Goal: Task Accomplishment & Management: Use online tool/utility

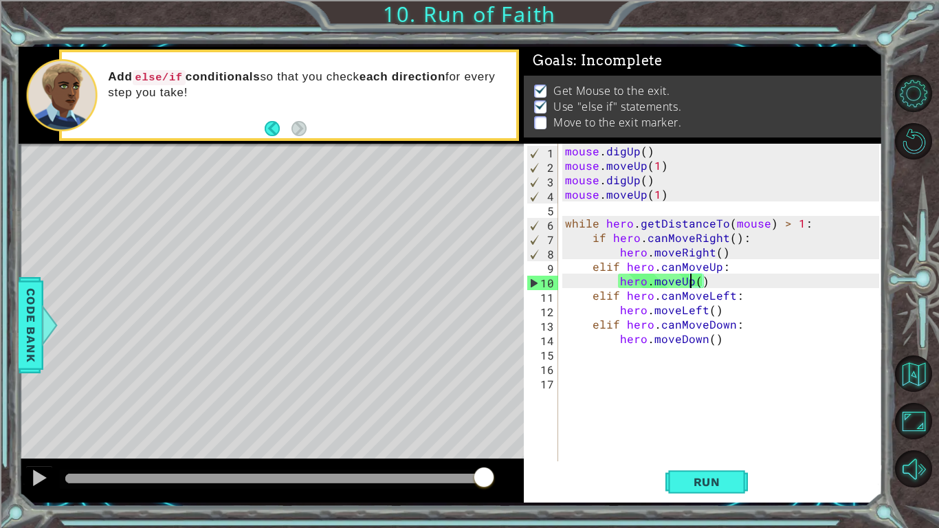
scroll to position [0, 8]
click at [681, 478] on span "Run" at bounding box center [707, 482] width 54 height 14
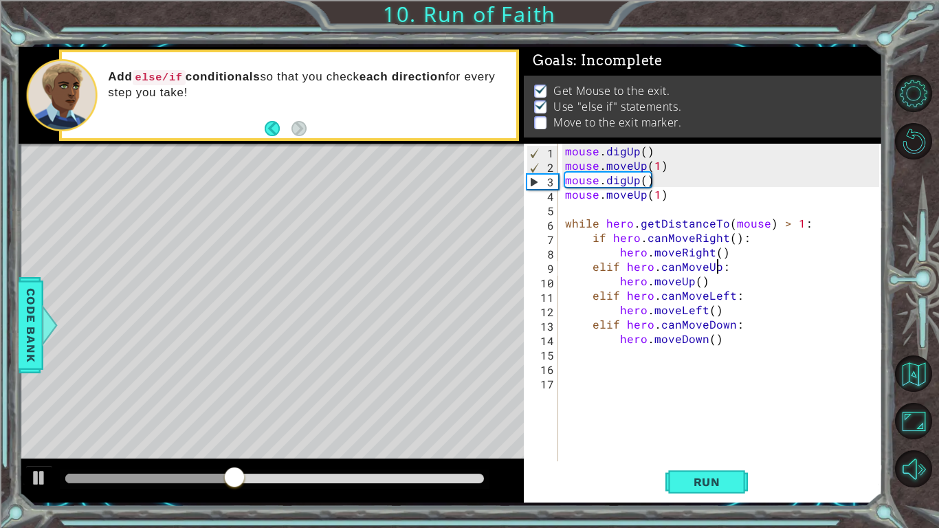
click at [718, 261] on div "mouse . digUp ( ) mouse . moveUp ( 1 ) mouse . digUp ( ) mouse . moveUp ( 1 ) w…" at bounding box center [724, 317] width 324 height 346
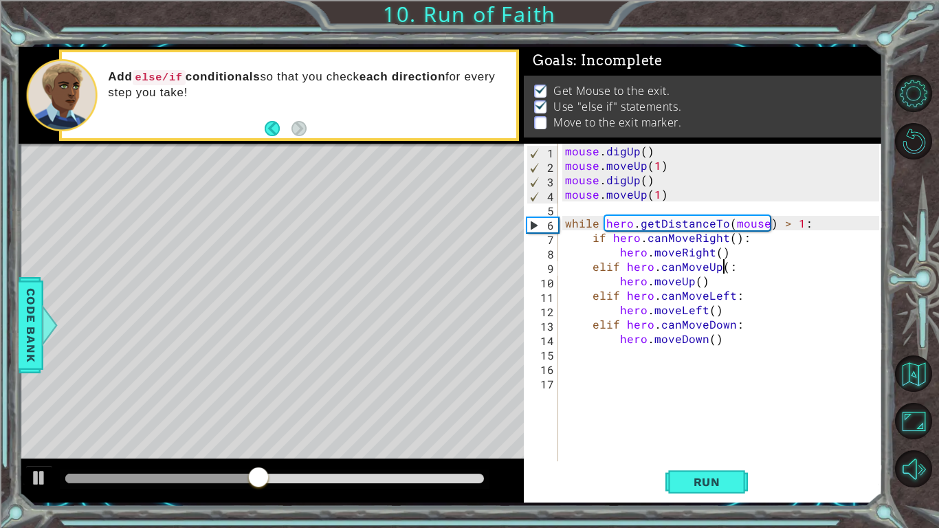
scroll to position [0, 10]
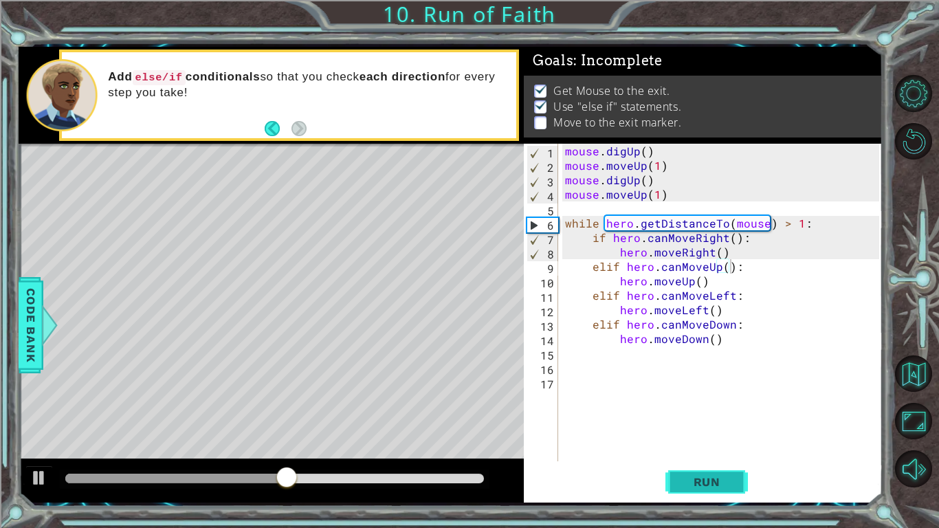
click at [718, 471] on button "Run" at bounding box center [706, 482] width 82 height 36
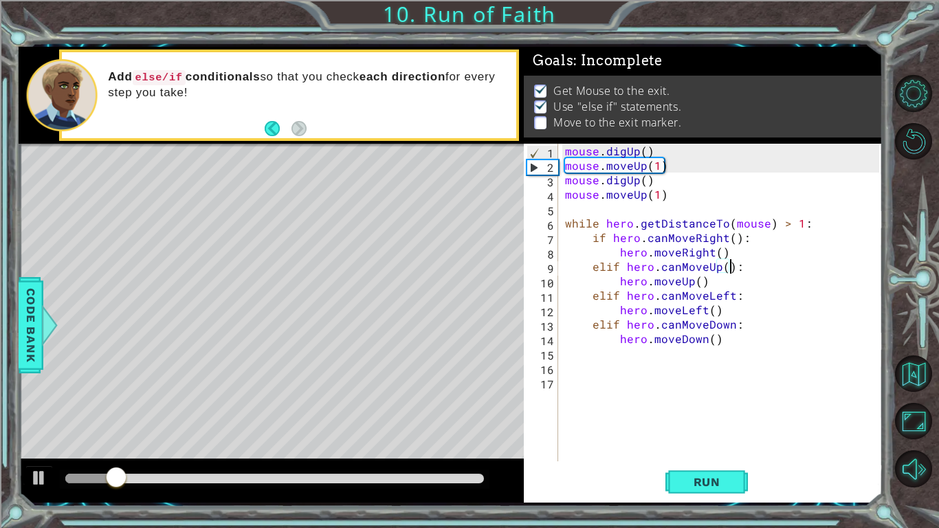
click at [729, 322] on div "mouse . digUp ( ) mouse . moveUp ( 1 ) mouse . digUp ( ) mouse . moveUp ( 1 ) w…" at bounding box center [724, 317] width 324 height 346
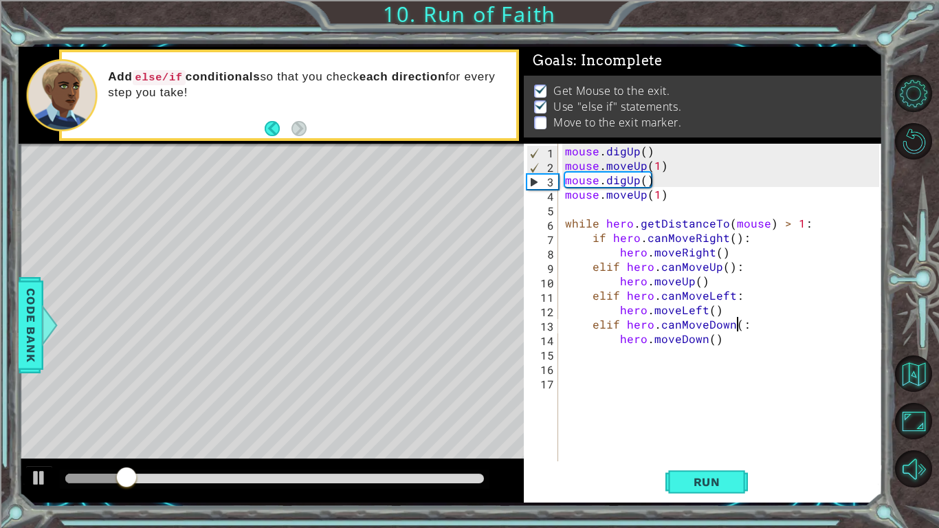
scroll to position [0, 10]
click at [736, 471] on button "Run" at bounding box center [706, 482] width 82 height 36
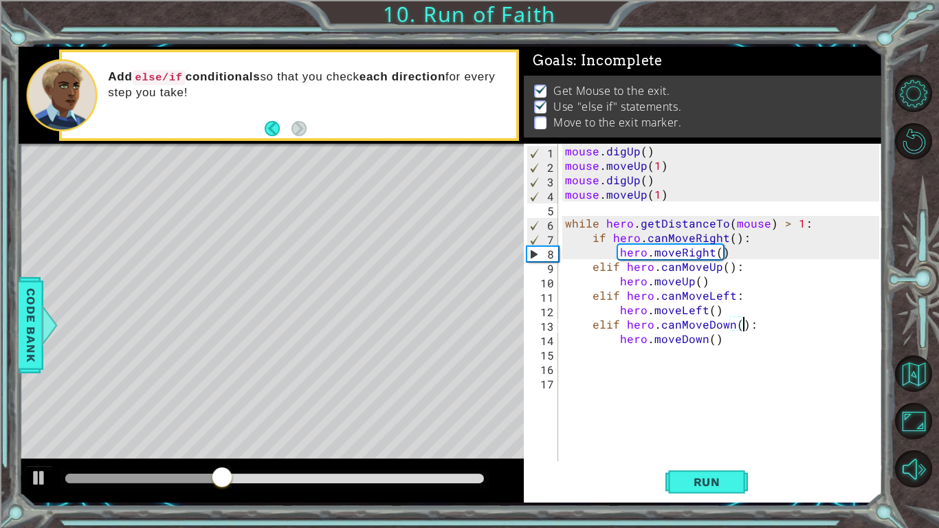
click at [731, 291] on div "mouse . digUp ( ) mouse . moveUp ( 1 ) mouse . digUp ( ) mouse . moveUp ( 1 ) w…" at bounding box center [724, 317] width 324 height 346
type textarea "elif hero.canMoveLeft():"
click at [716, 488] on button "Run" at bounding box center [706, 482] width 82 height 36
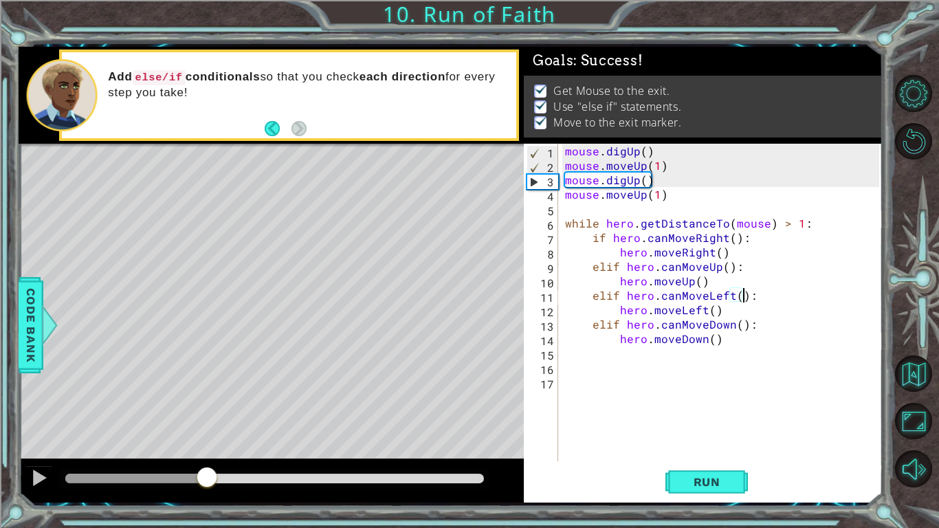
drag, startPoint x: 134, startPoint y: 469, endPoint x: 488, endPoint y: 527, distance: 358.7
click at [488, 527] on div "1 ההההההההההההההההההההההההההההההההההההההההההההההההההההההההההההההההההההההההההההה…" at bounding box center [469, 264] width 939 height 528
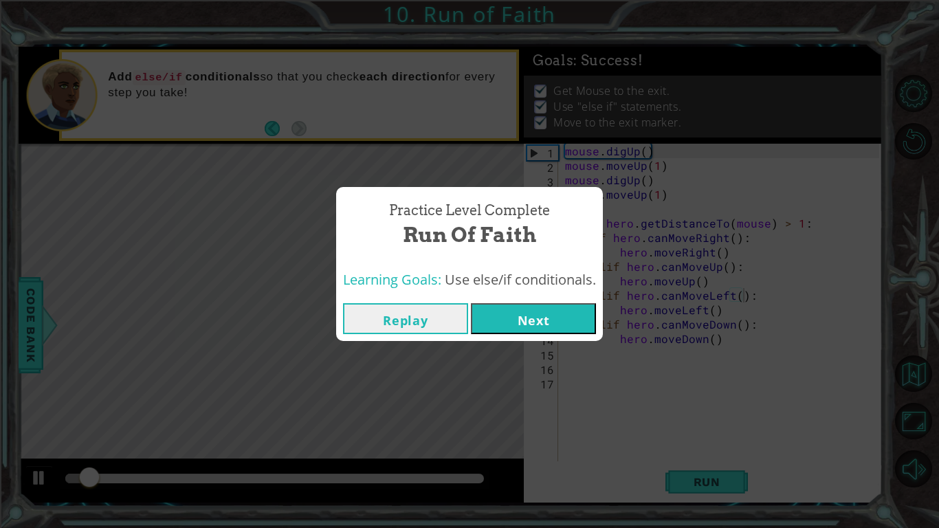
click at [562, 302] on div "Replay Next" at bounding box center [469, 318] width 267 height 45
click at [572, 322] on button "Next" at bounding box center [533, 318] width 125 height 31
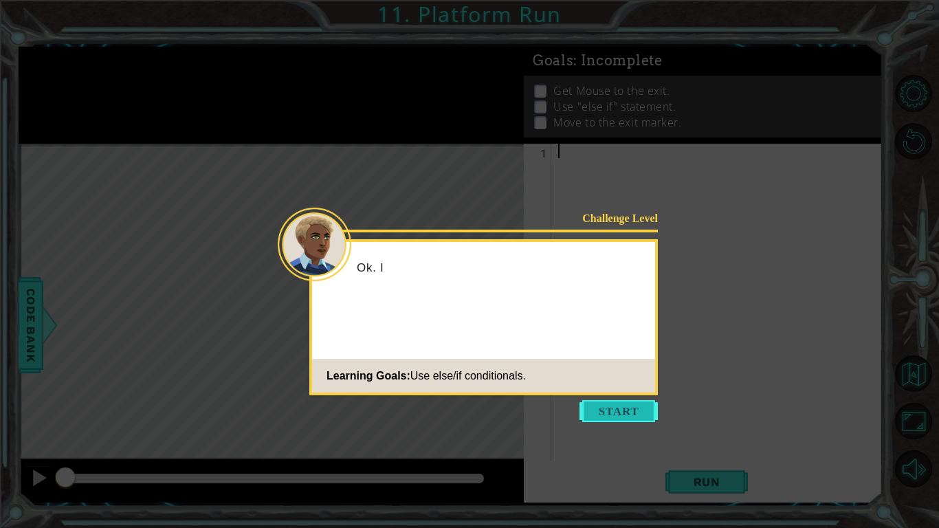
click at [628, 411] on button "Start" at bounding box center [619, 411] width 78 height 22
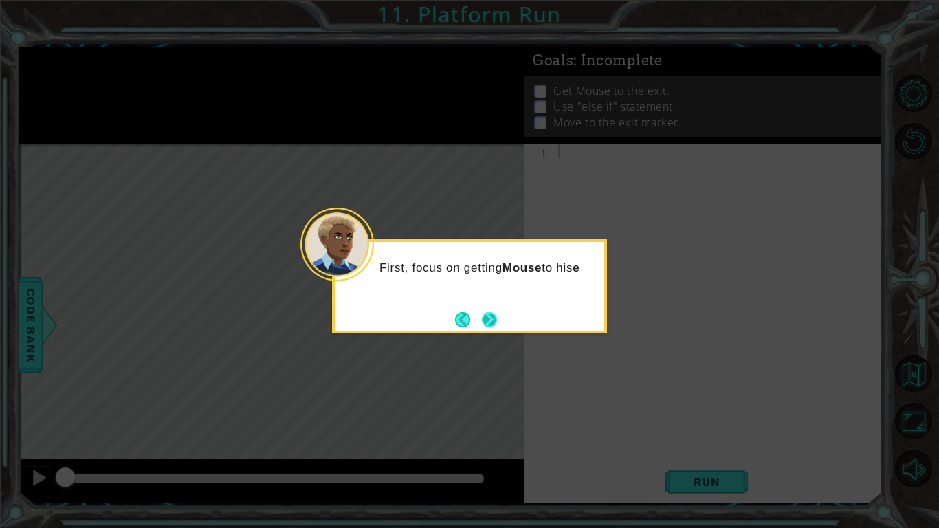
click at [497, 323] on button "Next" at bounding box center [489, 319] width 15 height 15
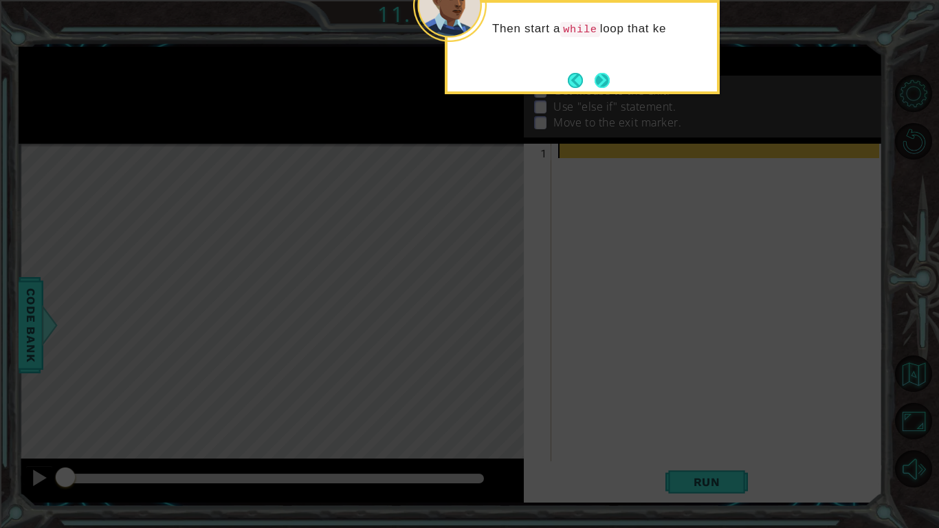
click at [607, 79] on button "Next" at bounding box center [602, 80] width 15 height 15
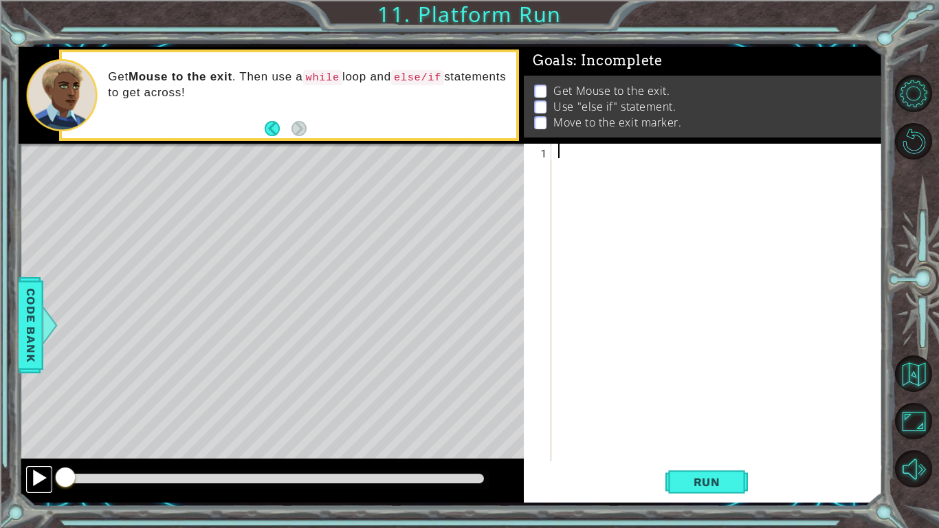
click at [38, 472] on div at bounding box center [39, 478] width 18 height 18
click at [659, 247] on div at bounding box center [720, 317] width 331 height 346
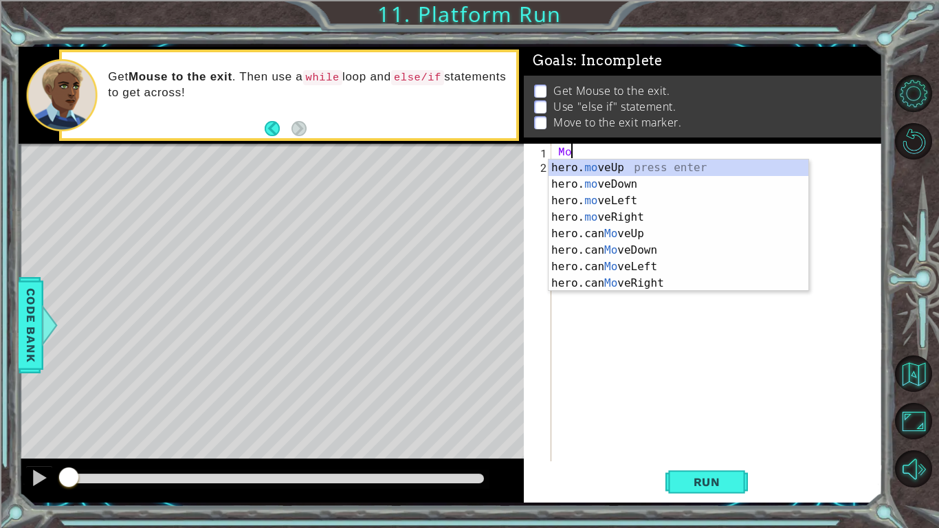
type textarea "M"
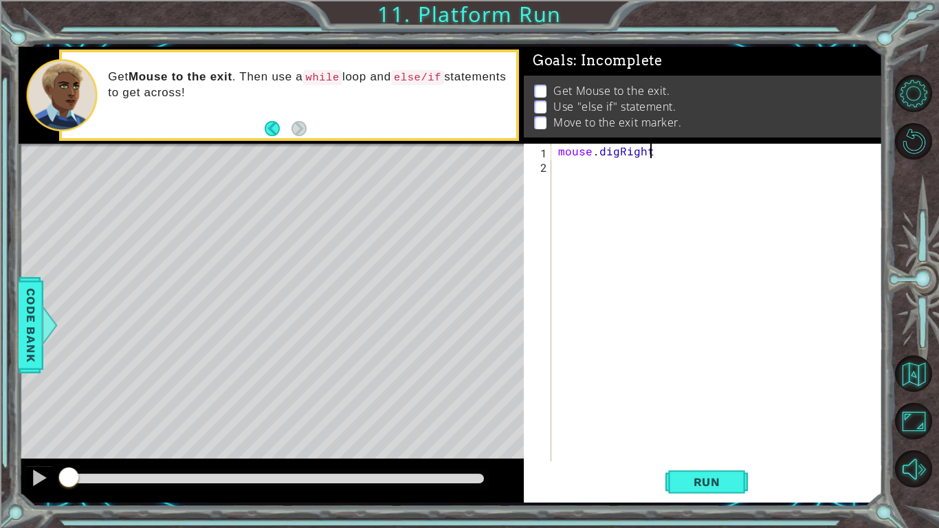
scroll to position [0, 5]
type textarea "mouse.digRight()"
type textarea "mouse.moveRight(2)"
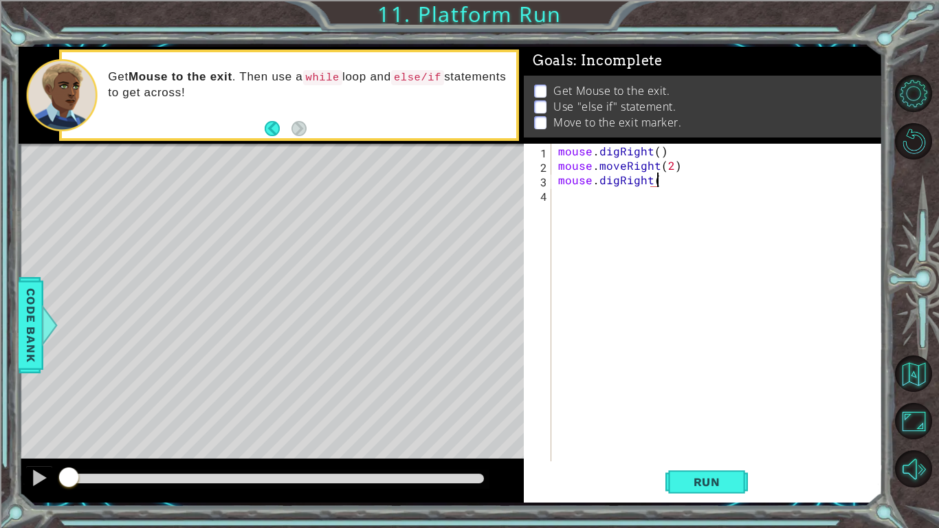
type textarea "mouse.digRight()"
type textarea "mouse.moveRight()"
type textarea "if hero.canMoveUp():"
type textarea "hero.moveUp()"
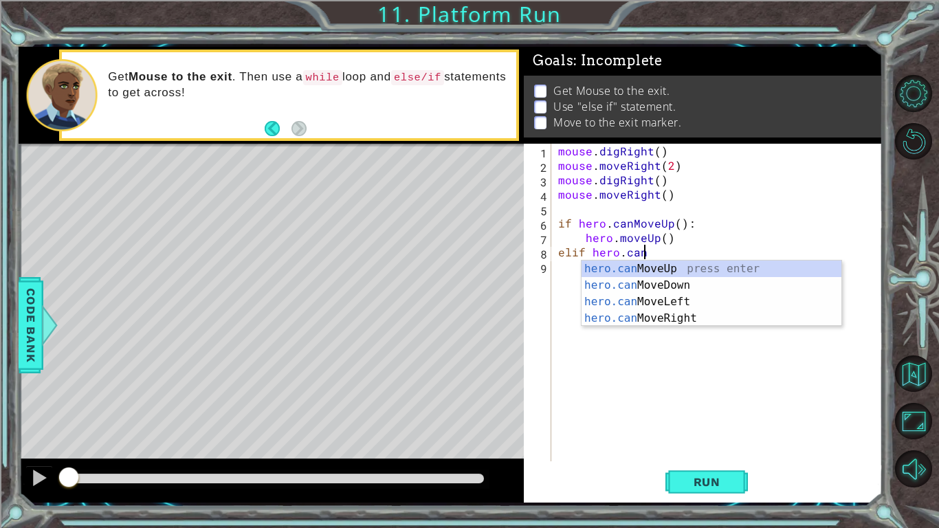
scroll to position [0, 5]
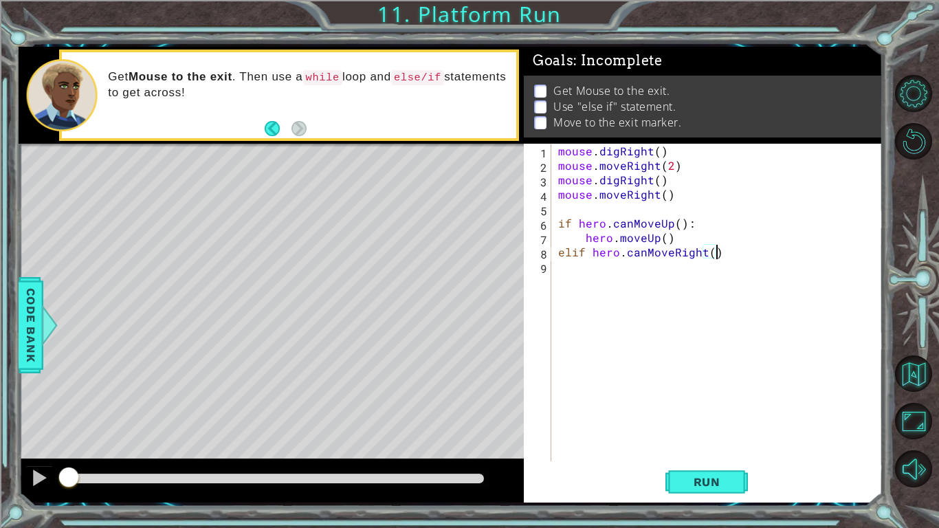
type textarea "elif hero.canMoveRight():"
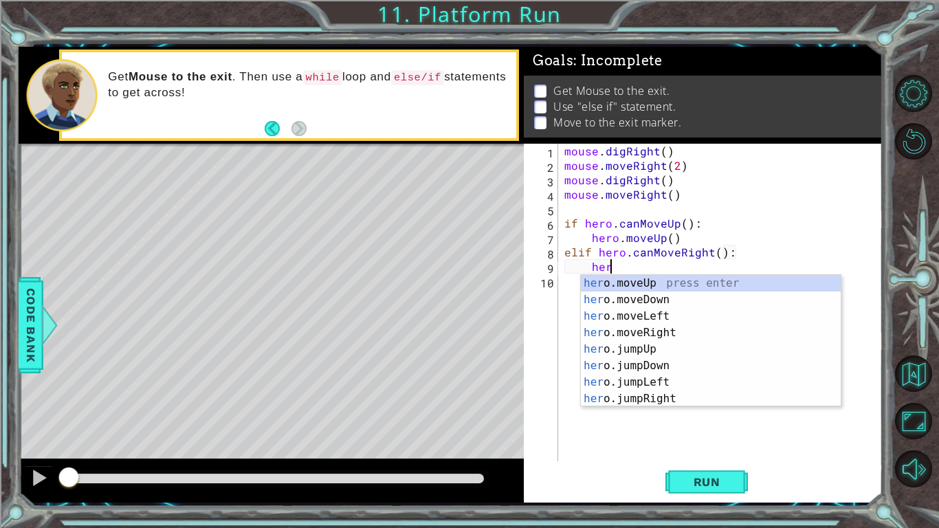
scroll to position [0, 2]
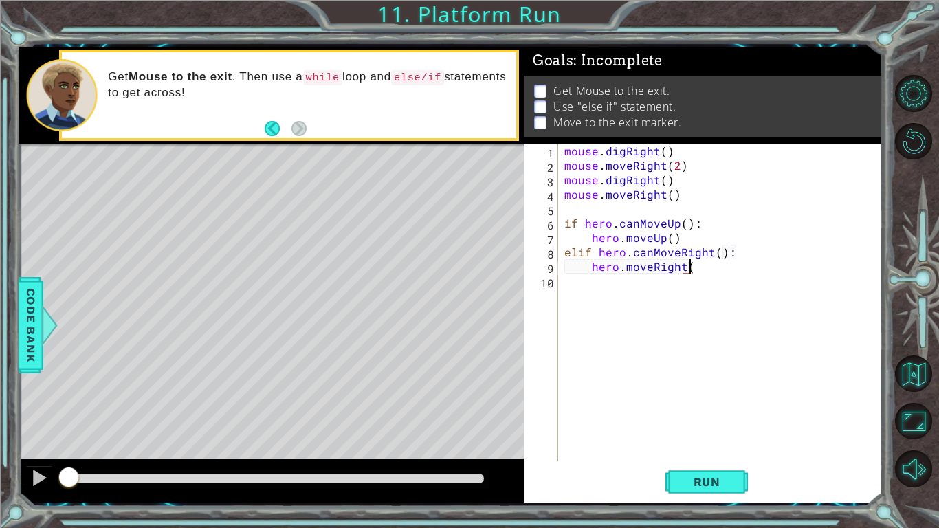
type textarea "hero.moveRight()"
click at [667, 101] on p "Use "else if" statement." at bounding box center [614, 106] width 122 height 15
click at [597, 283] on div "mouse . digRight ( ) mouse . moveRight ( 2 ) mouse . digRight ( ) mouse . moveR…" at bounding box center [724, 317] width 324 height 346
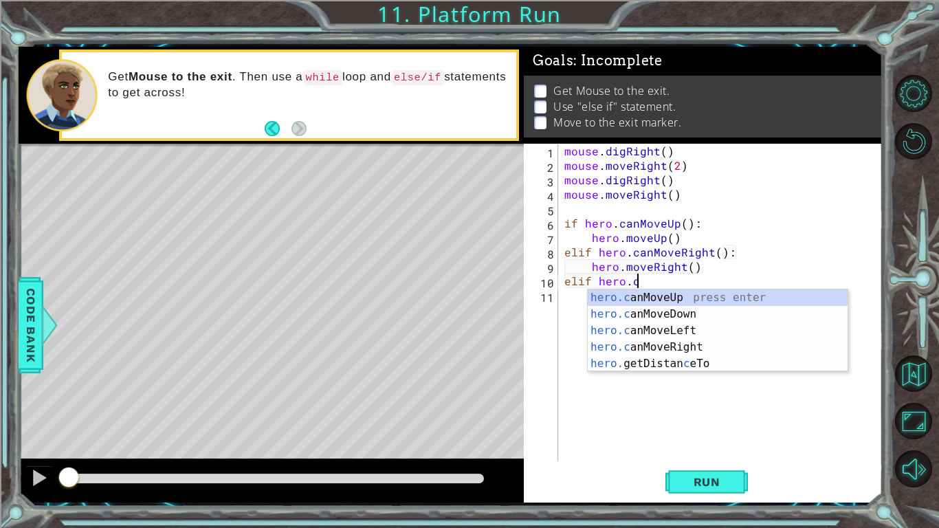
scroll to position [0, 4]
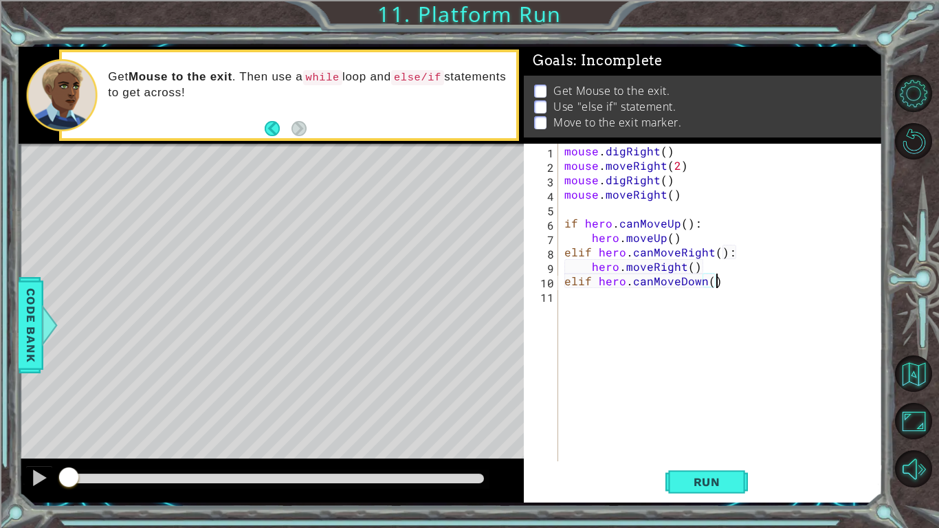
type textarea "elif hero.canMoveDown():"
type textarea "hero.moveDown():"
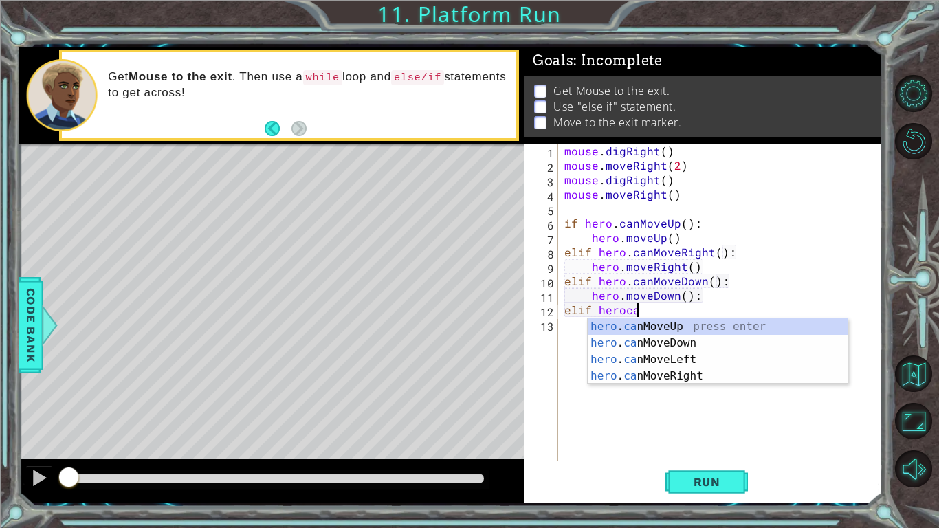
scroll to position [0, 4]
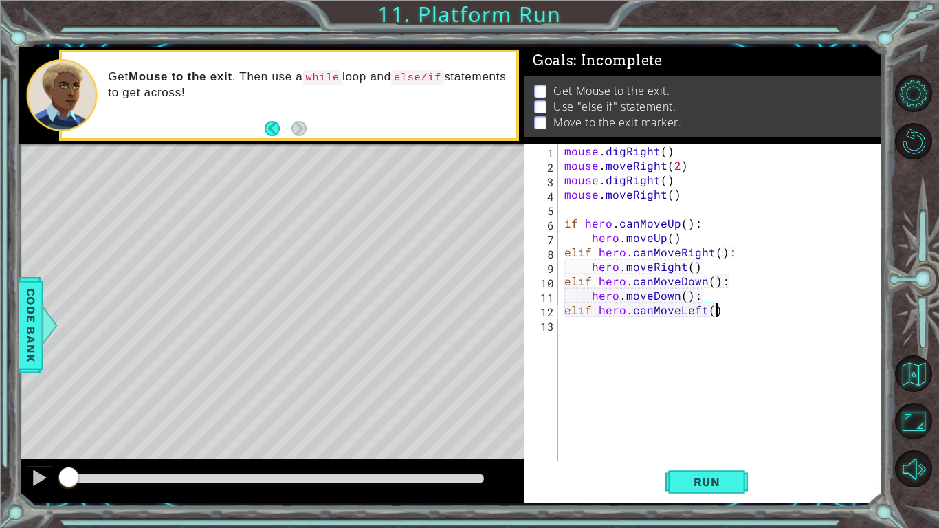
type textarea "elif hero.canMoveLeft():"
click at [714, 486] on span "Run" at bounding box center [707, 482] width 54 height 14
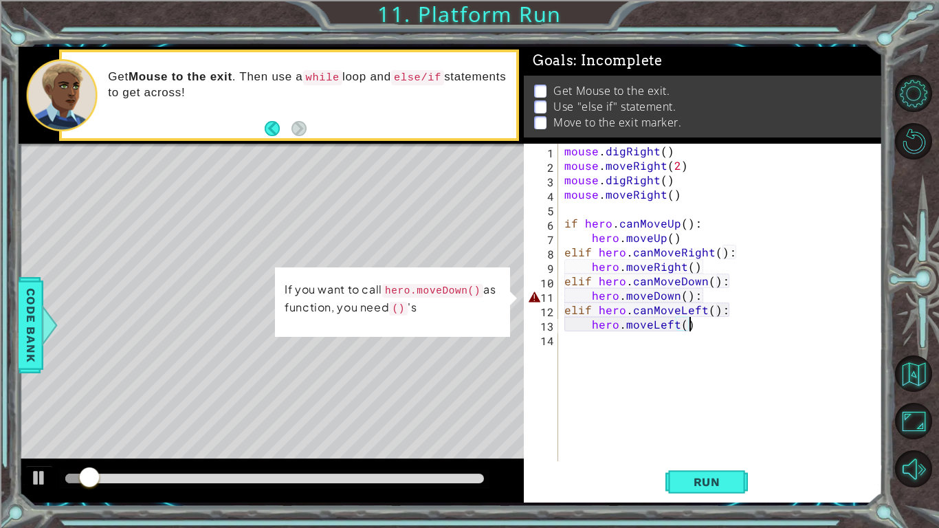
click at [622, 294] on div "mouse . digRight ( ) mouse . moveRight ( 2 ) mouse . digRight ( ) mouse . moveR…" at bounding box center [724, 317] width 324 height 346
click at [562, 291] on div "mouse . digRight ( ) mouse . moveRight ( 2 ) mouse . digRight ( ) mouse . moveR…" at bounding box center [724, 317] width 324 height 346
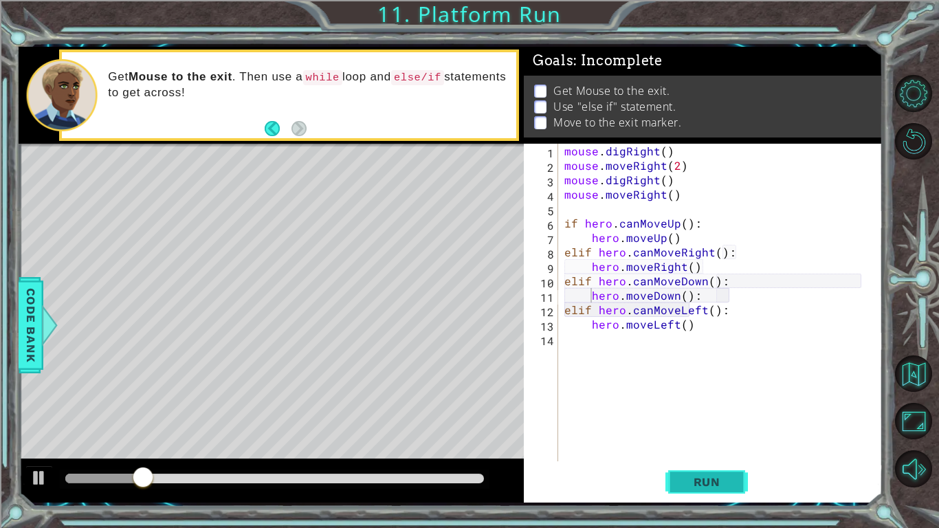
click at [685, 482] on span "Run" at bounding box center [707, 482] width 54 height 14
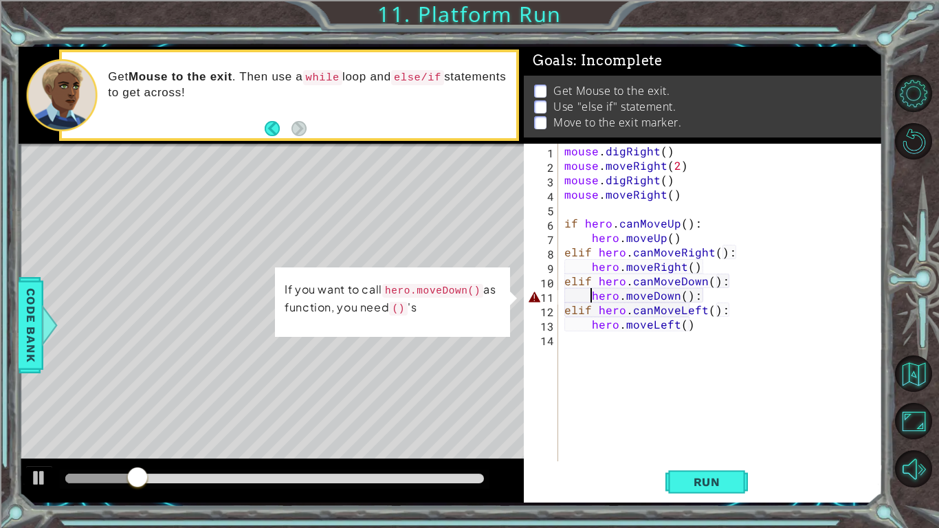
click at [623, 293] on div "mouse . digRight ( ) mouse . moveRight ( 2 ) mouse . digRight ( ) mouse . moveR…" at bounding box center [724, 317] width 324 height 346
click at [701, 291] on div "mouse . digRight ( ) mouse . moveRight ( 2 ) mouse . digRight ( ) mouse . moveR…" at bounding box center [724, 317] width 324 height 346
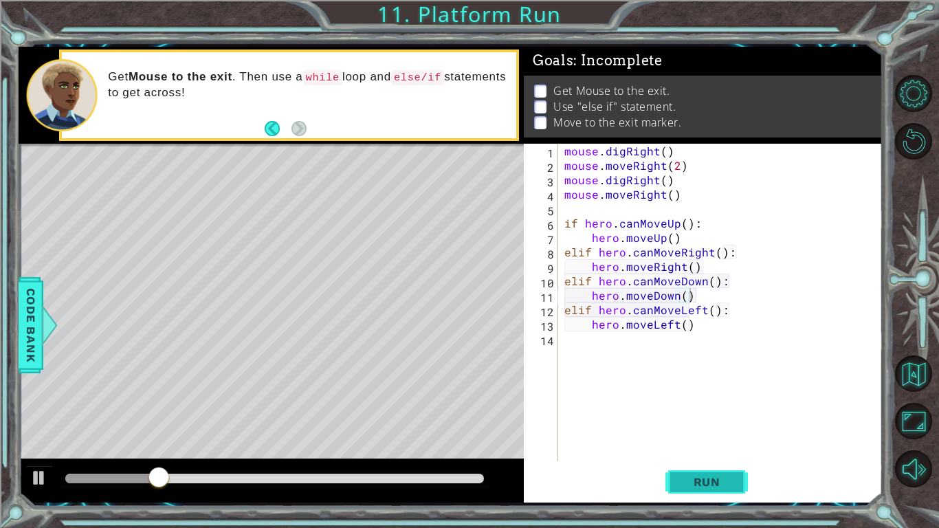
click at [733, 474] on button "Run" at bounding box center [706, 482] width 82 height 36
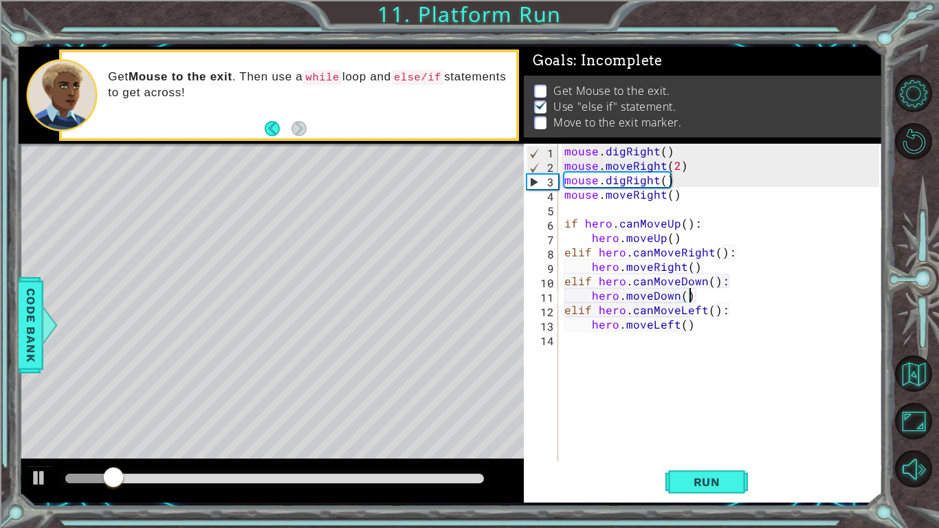
click at [668, 197] on div "mouse . digRight ( ) mouse . moveRight ( 2 ) mouse . digRight ( ) mouse . moveR…" at bounding box center [724, 317] width 324 height 346
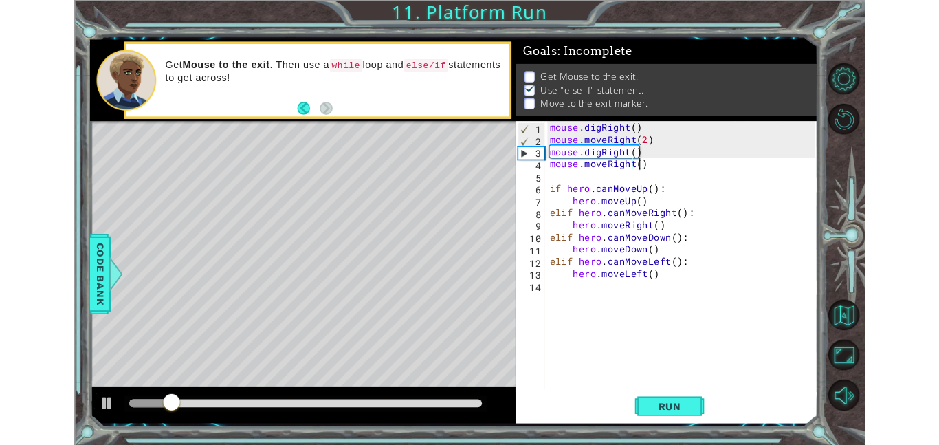
scroll to position [0, 6]
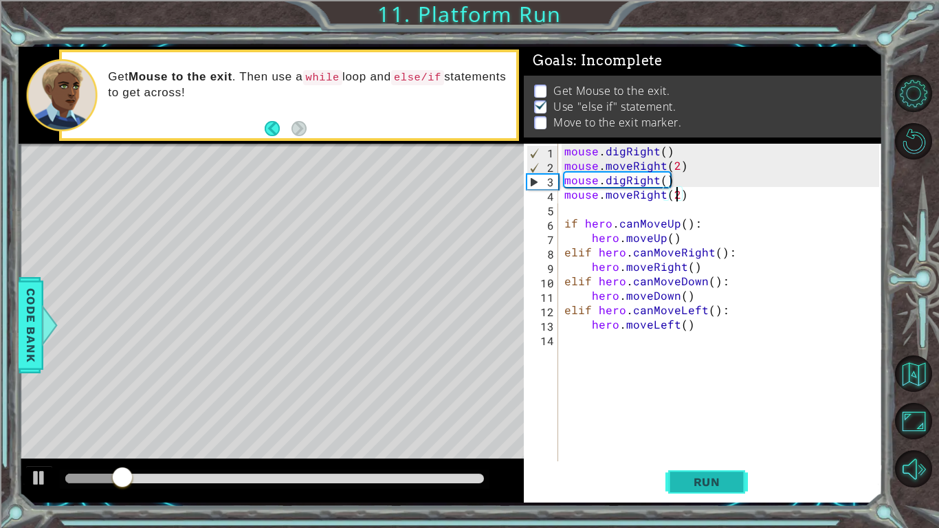
click at [703, 487] on span "Run" at bounding box center [707, 482] width 54 height 14
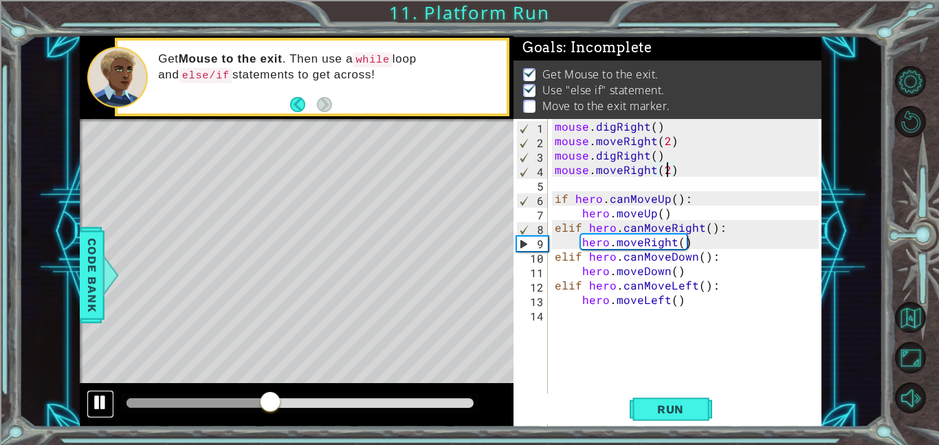
click at [95, 399] on div at bounding box center [100, 402] width 18 height 18
click at [92, 405] on div at bounding box center [100, 402] width 18 height 18
click at [93, 404] on div at bounding box center [100, 402] width 18 height 18
click at [95, 404] on div at bounding box center [100, 402] width 18 height 18
click at [661, 400] on button "Run" at bounding box center [671, 408] width 82 height 31
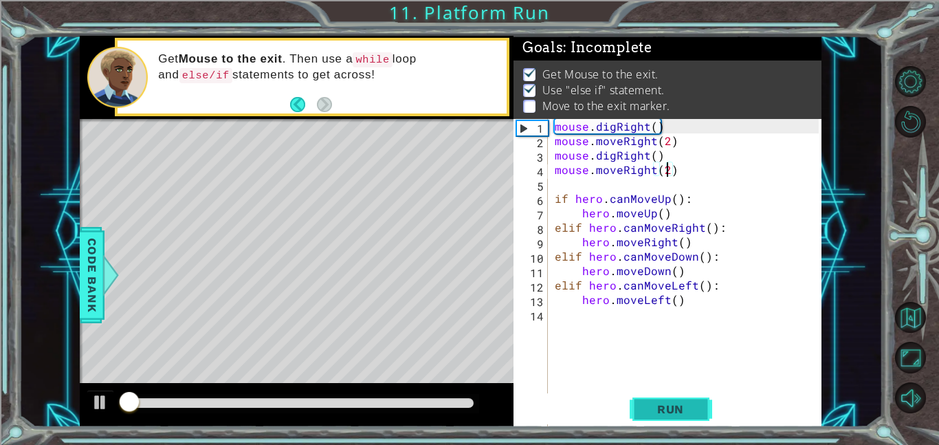
scroll to position [1, 0]
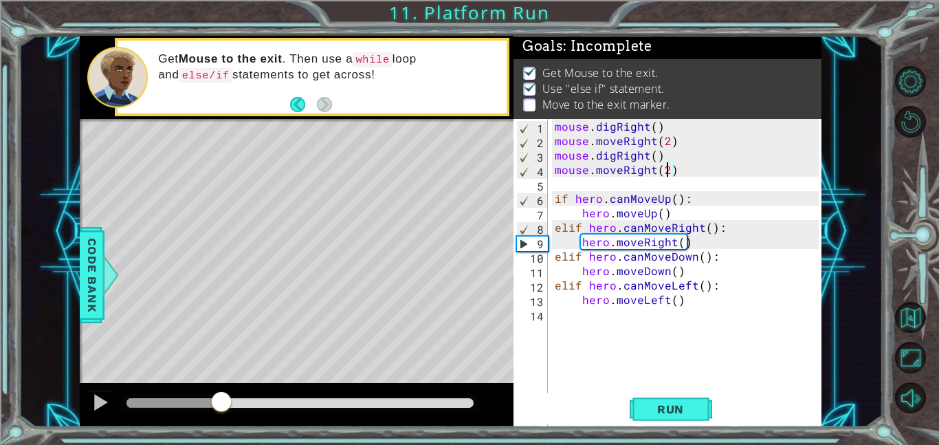
drag, startPoint x: 162, startPoint y: 401, endPoint x: 221, endPoint y: 403, distance: 59.8
click at [221, 403] on div at bounding box center [221, 402] width 25 height 25
click at [701, 302] on div "mouse . digRight ( ) mouse . moveRight ( 2 ) mouse . digRight ( ) mouse . moveR…" at bounding box center [689, 292] width 274 height 346
type textarea "hero.moveLeft()"
click at [617, 307] on div "mouse . digRight ( ) mouse . moveRight ( 2 ) mouse . digRight ( ) mouse . moveR…" at bounding box center [689, 292] width 274 height 346
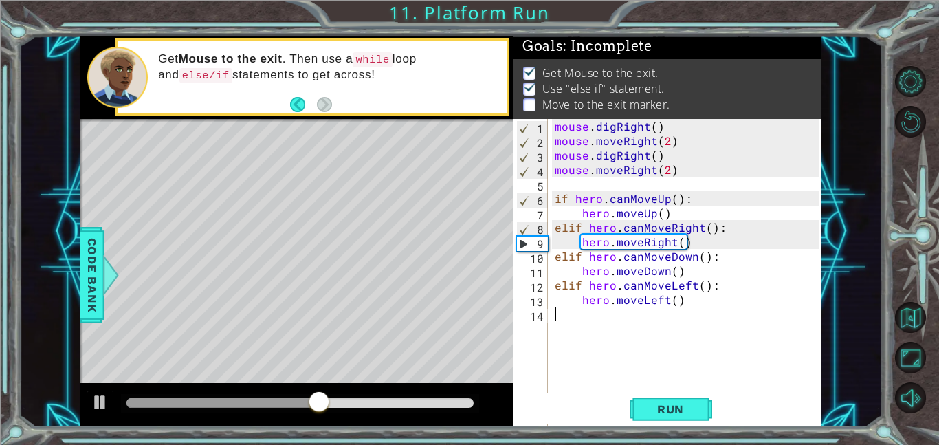
scroll to position [0, 0]
click at [720, 322] on div "mouse . digRight ( ) mouse . moveRight ( 2 ) mouse . digRight ( ) mouse . moveR…" at bounding box center [689, 292] width 274 height 346
click at [104, 406] on div at bounding box center [100, 402] width 18 height 18
click at [694, 309] on div "mouse . digRight ( ) mouse . moveRight ( 2 ) mouse . digRight ( ) mouse . moveR…" at bounding box center [689, 292] width 274 height 346
click at [623, 251] on div "mouse . digRight ( ) mouse . moveRight ( 2 ) mouse . digRight ( ) mouse . moveR…" at bounding box center [689, 292] width 274 height 346
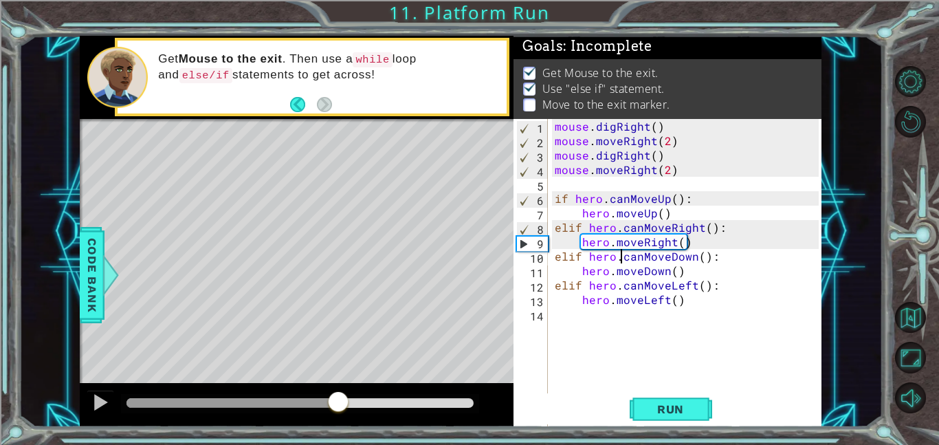
click at [619, 252] on div "mouse . digRight ( ) mouse . moveRight ( 2 ) mouse . digRight ( ) mouse . moveR…" at bounding box center [689, 292] width 274 height 346
click at [654, 294] on div "mouse . digRight ( ) mouse . moveRight ( 2 ) mouse . digRight ( ) mouse . moveR…" at bounding box center [689, 292] width 274 height 346
click at [549, 190] on div "hero.moveLeft() 1 2 3 4 5 6 7 8 9 10 11 12 13 14 mouse . digRight ( ) mouse . m…" at bounding box center [666, 278] width 305 height 318
click at [557, 203] on div "mouse . digRight ( ) mouse . moveRight ( 2 ) mouse . digRight ( ) mouse . moveR…" at bounding box center [689, 292] width 274 height 346
type textarea "if hero.canMoveUp():"
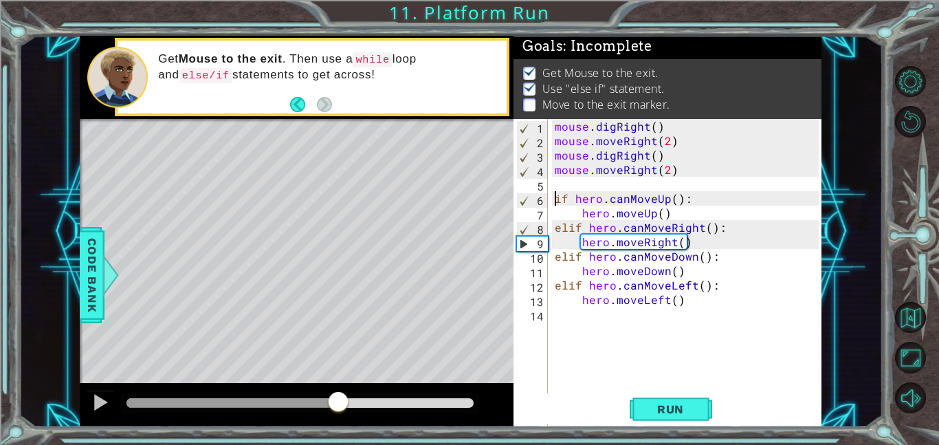
click at [563, 186] on div "mouse . digRight ( ) mouse . moveRight ( 2 ) mouse . digRight ( ) mouse . moveR…" at bounding box center [689, 292] width 274 height 346
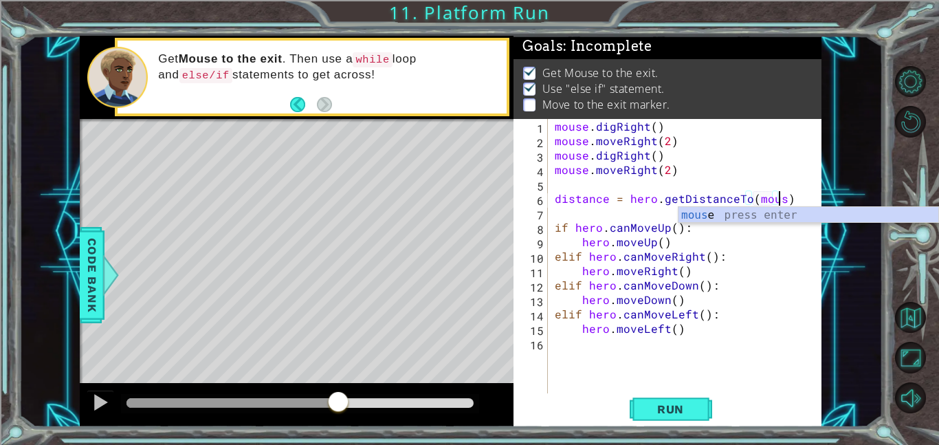
scroll to position [0, 14]
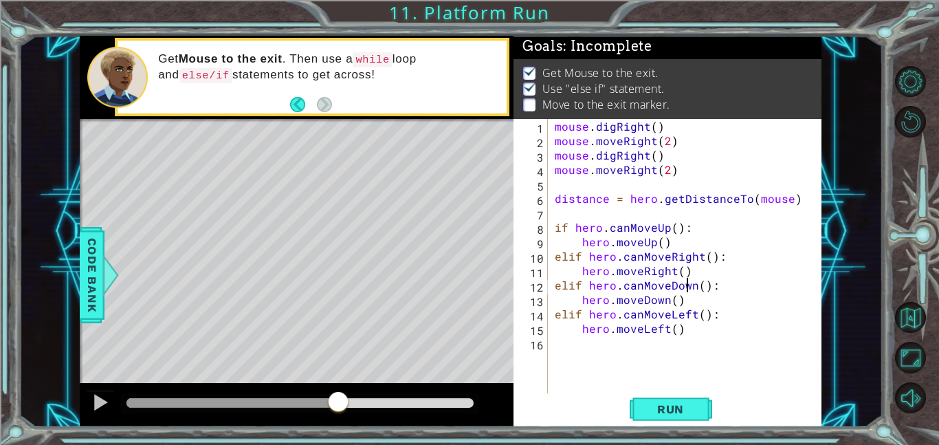
click at [687, 283] on div "mouse . digRight ( ) mouse . moveRight ( 2 ) mouse . digRight ( ) mouse . moveR…" at bounding box center [689, 270] width 274 height 303
type textarea "elif hero.canMoveDown():"
click at [577, 217] on div "mouse . digRight ( ) mouse . moveRight ( 2 ) mouse . digRight ( ) mouse . moveR…" at bounding box center [689, 270] width 274 height 303
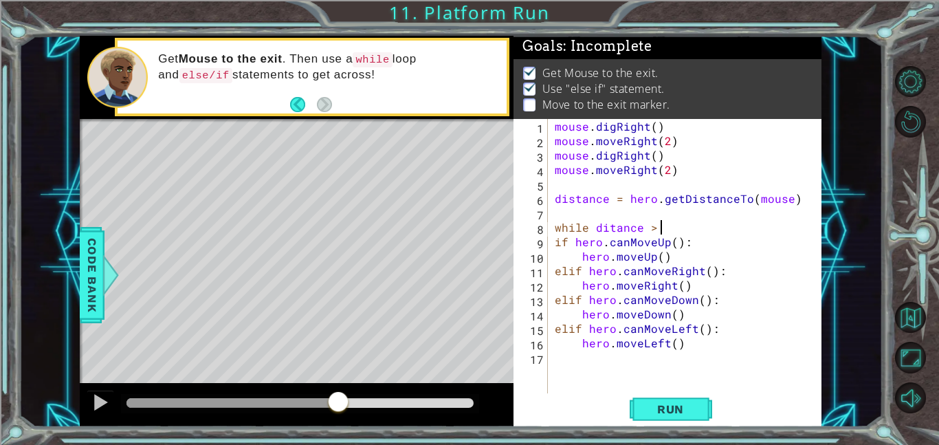
scroll to position [0, 6]
click at [645, 414] on span "Run" at bounding box center [670, 409] width 54 height 14
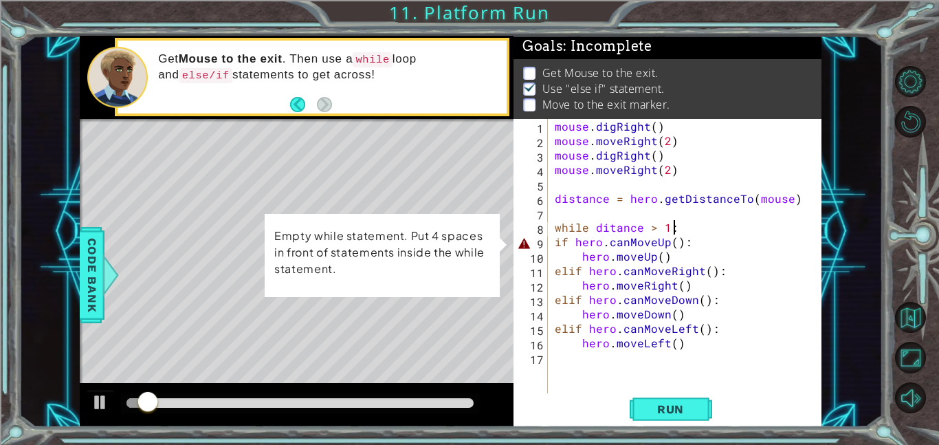
click at [555, 235] on div "mouse . digRight ( ) mouse . moveRight ( 2 ) mouse . digRight ( ) mouse . moveR…" at bounding box center [689, 270] width 274 height 303
type textarea "if hero.canMoveUp():"
